Goal: Find specific page/section: Find specific page/section

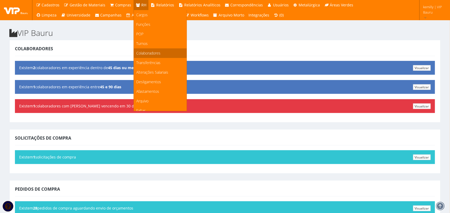
click at [147, 53] on span "Colaboradores" at bounding box center [148, 53] width 24 height 5
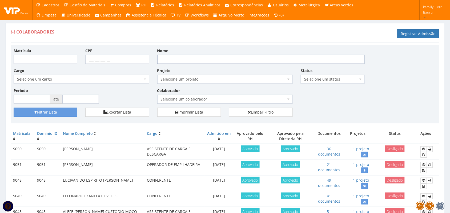
click at [188, 62] on input "Nome" at bounding box center [260, 59] width 207 height 9
type input "[PERSON_NAME]"
click at [14, 108] on button "Filtrar Lista" at bounding box center [46, 112] width 64 height 9
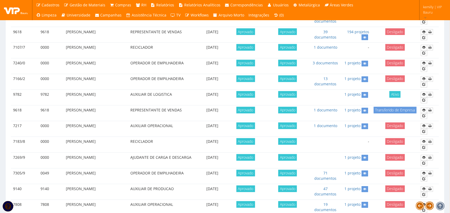
scroll to position [300, 0]
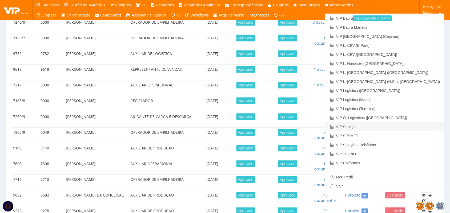
click at [404, 126] on link "VIP Serviços" at bounding box center [384, 127] width 119 height 9
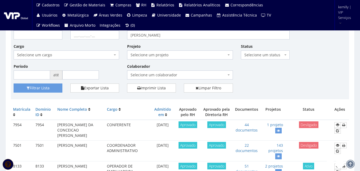
scroll to position [53, 0]
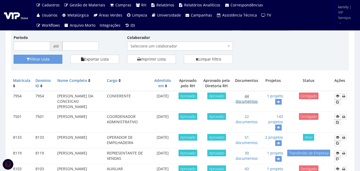
click at [248, 99] on link "44 documentos" at bounding box center [247, 98] width 22 height 10
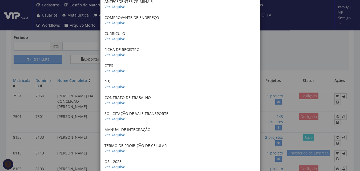
scroll to position [213, 0]
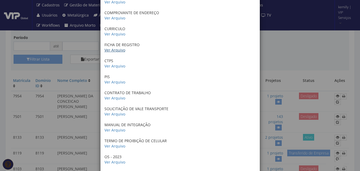
click at [114, 47] on link "Ver Arquivo" at bounding box center [114, 49] width 21 height 5
click at [119, 95] on link "Ver Arquivo" at bounding box center [114, 97] width 21 height 5
click at [113, 111] on link "Ver Arquivo" at bounding box center [114, 113] width 21 height 5
click at [116, 127] on link "Ver Arquivo" at bounding box center [114, 129] width 21 height 5
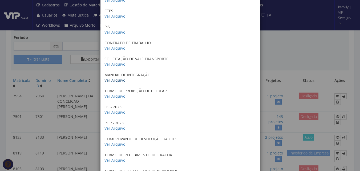
scroll to position [293, 0]
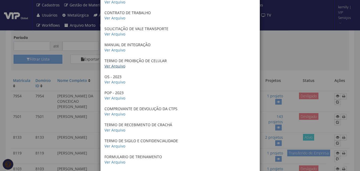
click at [113, 63] on link "Ver Arquivo" at bounding box center [114, 65] width 21 height 5
click at [111, 79] on link "Ver Arquivo" at bounding box center [114, 81] width 21 height 5
click at [111, 95] on link "Ver Arquivo" at bounding box center [114, 97] width 21 height 5
click at [116, 111] on link "Ver Arquivo" at bounding box center [114, 113] width 21 height 5
click at [115, 127] on link "Ver Arquivo" at bounding box center [114, 129] width 21 height 5
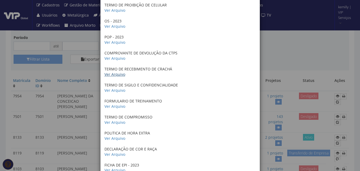
scroll to position [373, 0]
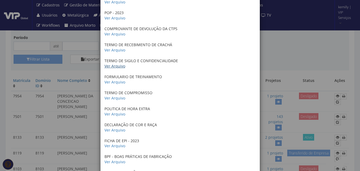
click at [111, 63] on link "Ver Arquivo" at bounding box center [114, 65] width 21 height 5
click at [117, 79] on link "Ver Arquivo" at bounding box center [114, 81] width 21 height 5
click at [111, 95] on link "Ver Arquivo" at bounding box center [114, 97] width 21 height 5
click at [110, 111] on link "Ver Arquivo" at bounding box center [114, 113] width 21 height 5
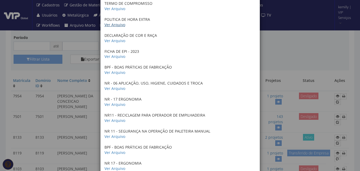
scroll to position [453, 0]
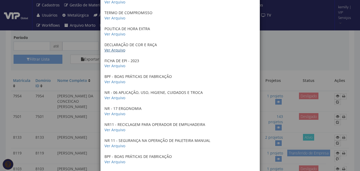
click at [115, 47] on link "Ver Arquivo" at bounding box center [114, 49] width 21 height 5
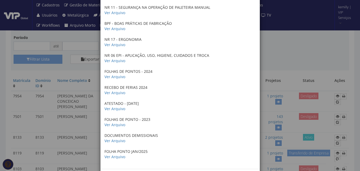
scroll to position [586, 0]
click at [112, 90] on link "Ver Arquivo" at bounding box center [114, 92] width 21 height 5
click at [112, 138] on link "Ver Arquivo" at bounding box center [114, 140] width 21 height 5
click at [285, 54] on div "× Documentos / Colaborador: 7954 - MARCOS DA CONCEICAO LEANDRO Certificado de c…" at bounding box center [180, 85] width 360 height 171
